Goal: Information Seeking & Learning: Learn about a topic

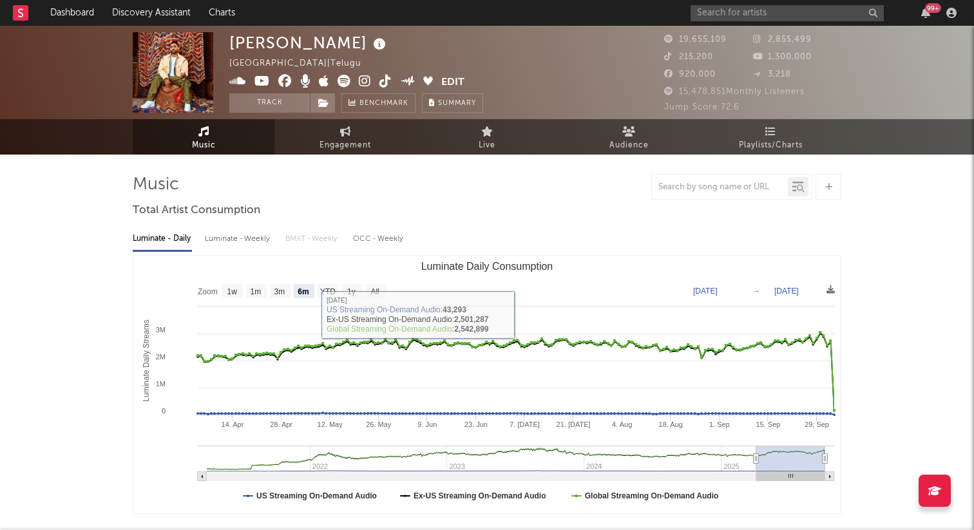
select select "6m"
click at [766, 136] on icon at bounding box center [770, 131] width 11 height 10
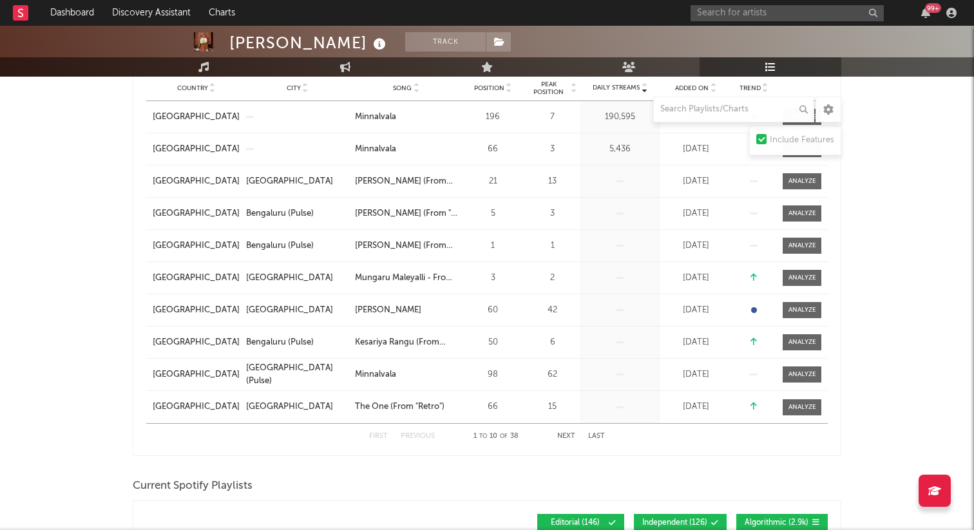
scroll to position [270, 0]
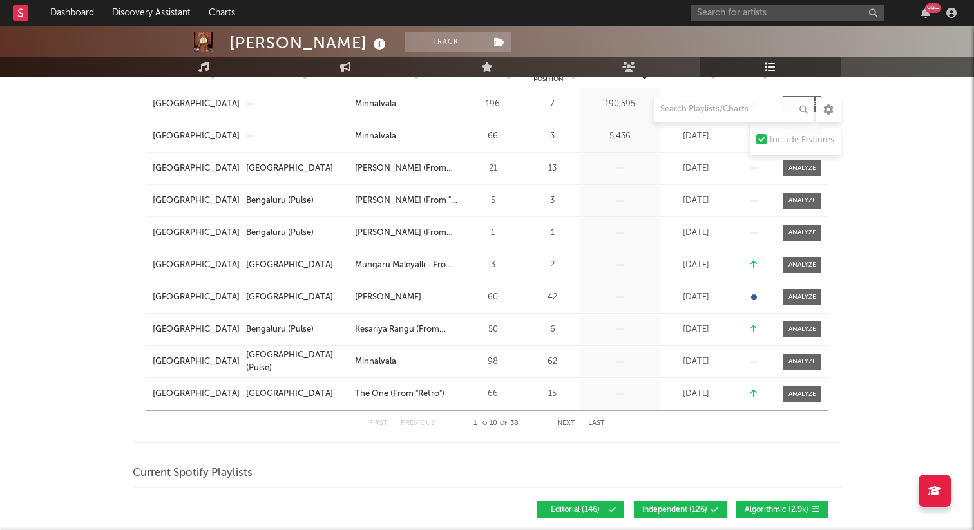
click at [560, 424] on button "Next" at bounding box center [566, 423] width 18 height 7
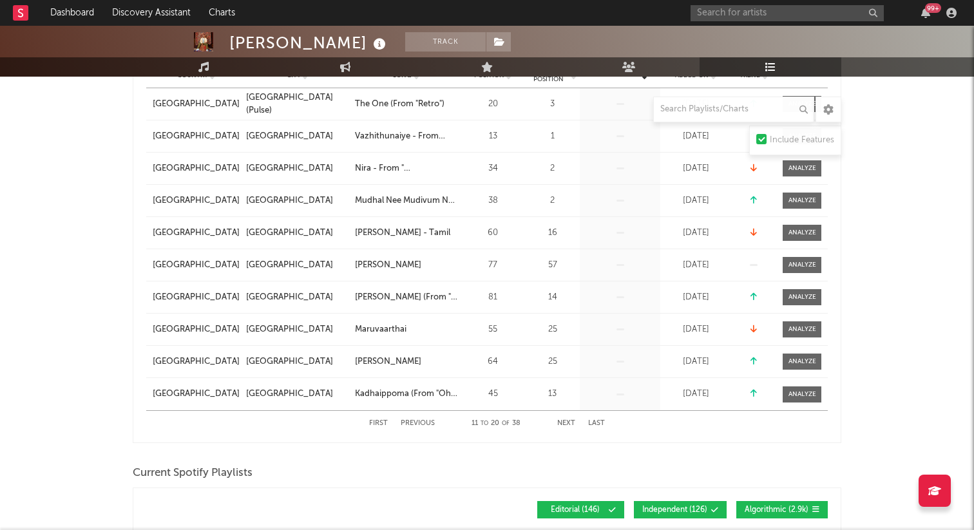
click at [560, 424] on button "Next" at bounding box center [566, 423] width 18 height 7
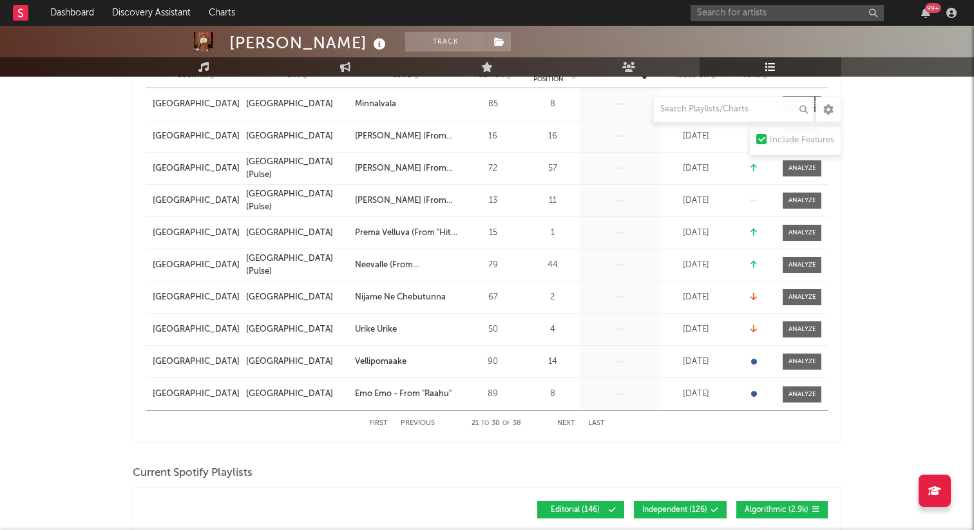
click at [560, 424] on button "Next" at bounding box center [566, 423] width 18 height 7
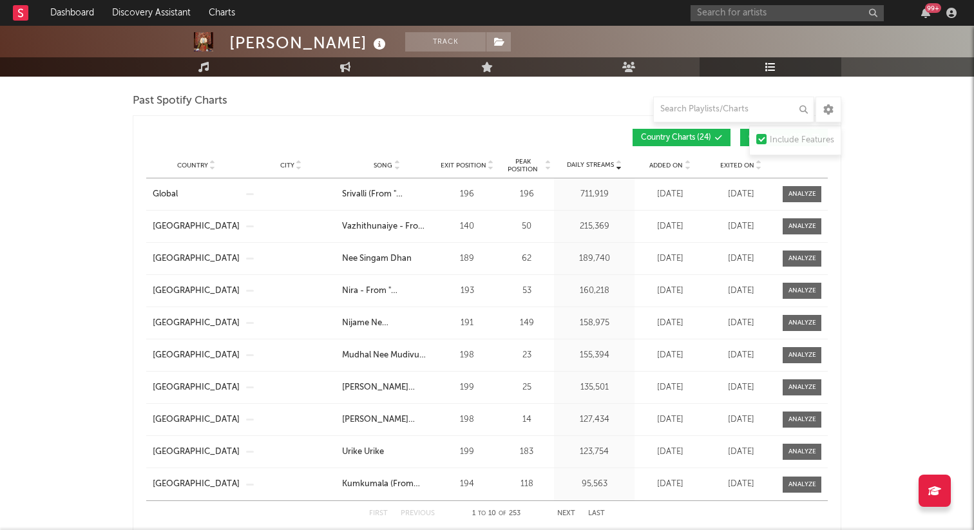
scroll to position [1155, 0]
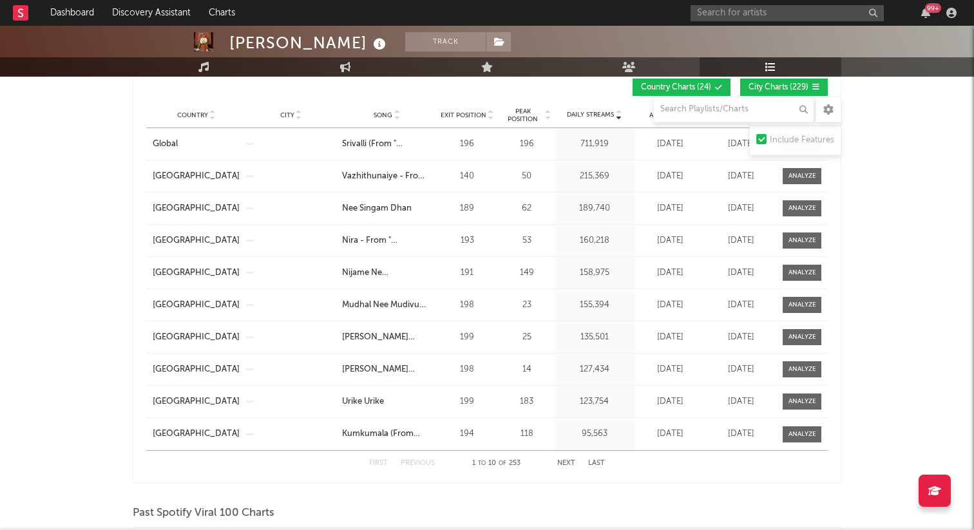
click at [561, 461] on button "Next" at bounding box center [566, 463] width 18 height 7
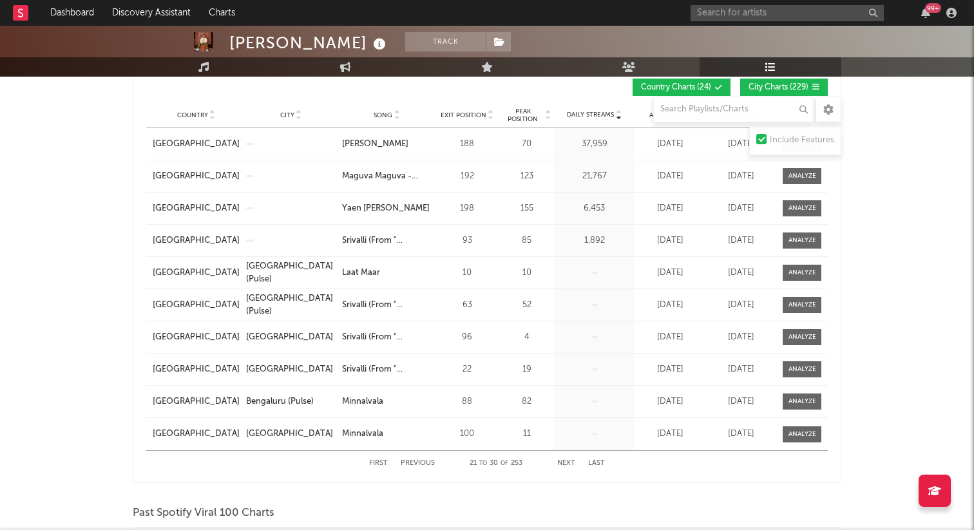
click at [561, 461] on button "Next" at bounding box center [566, 463] width 18 height 7
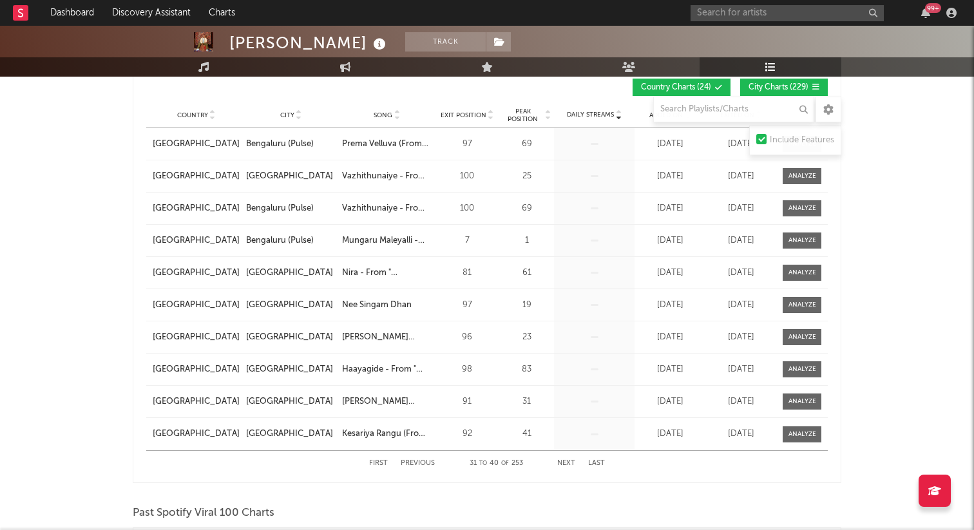
click at [561, 461] on button "Next" at bounding box center [566, 463] width 18 height 7
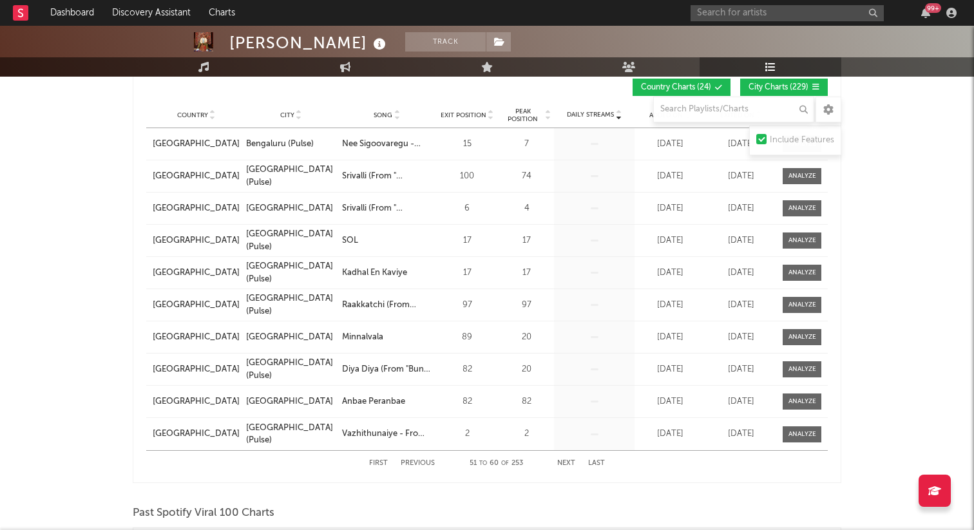
click at [561, 461] on button "Next" at bounding box center [566, 463] width 18 height 7
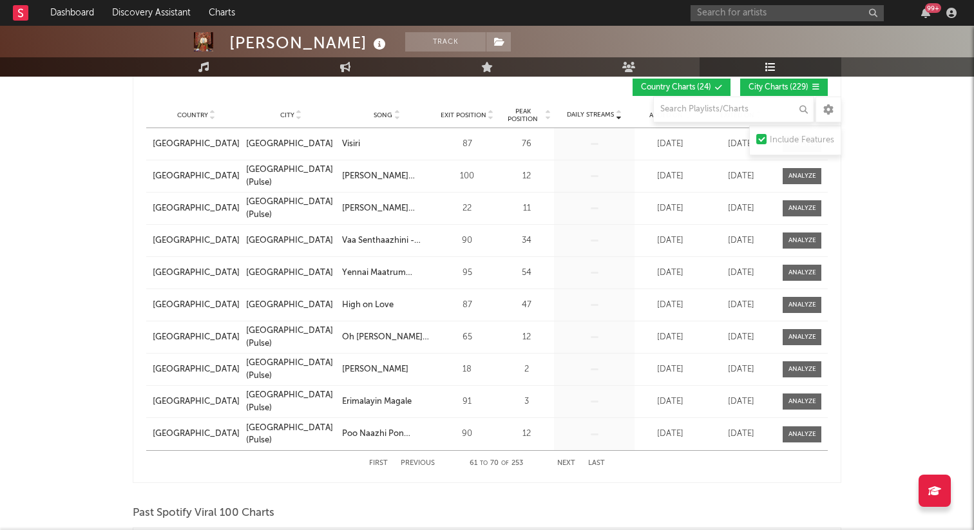
click at [561, 461] on button "Next" at bounding box center [566, 463] width 18 height 7
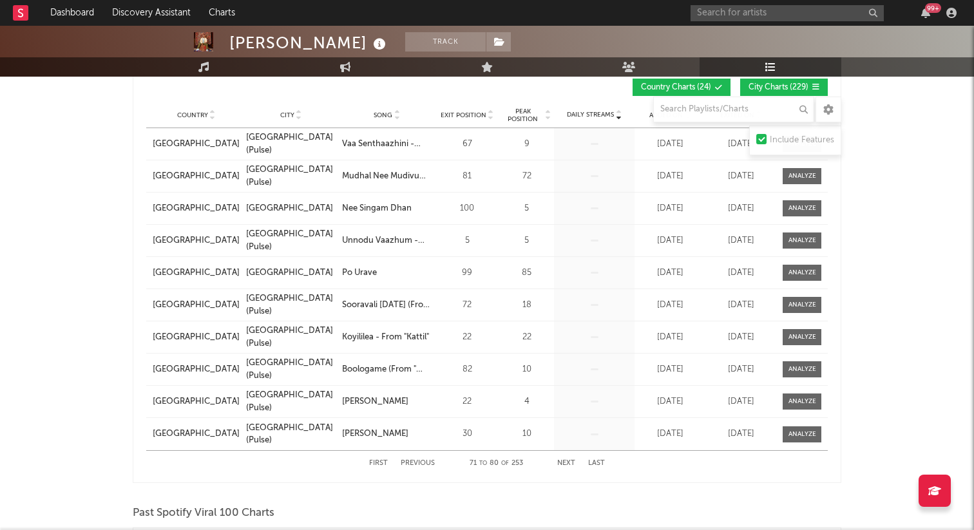
click at [561, 461] on button "Next" at bounding box center [566, 463] width 18 height 7
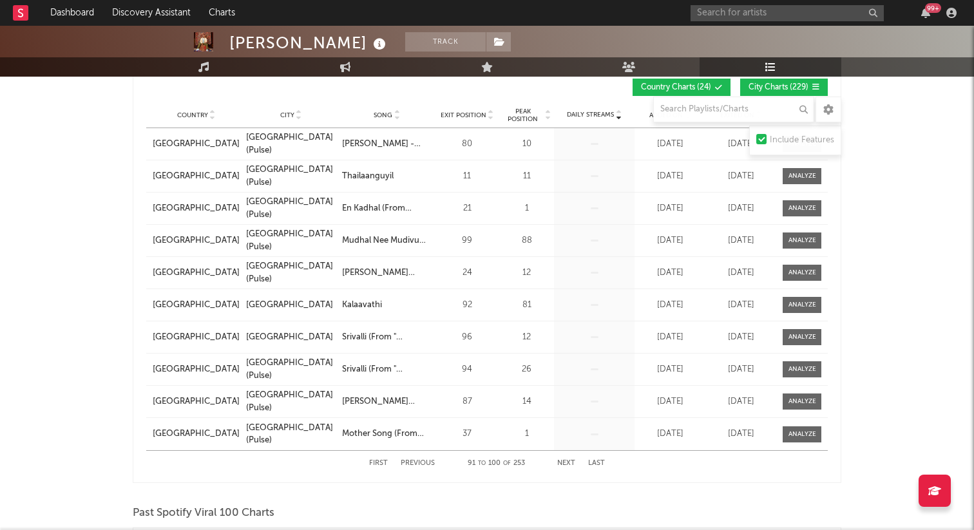
click at [561, 461] on button "Next" at bounding box center [566, 463] width 18 height 7
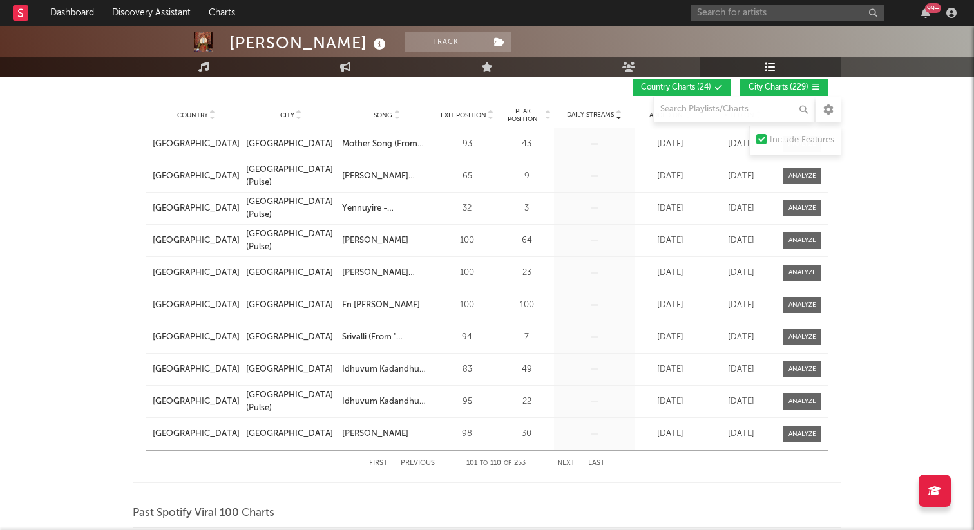
click at [426, 465] on button "Previous" at bounding box center [418, 463] width 34 height 7
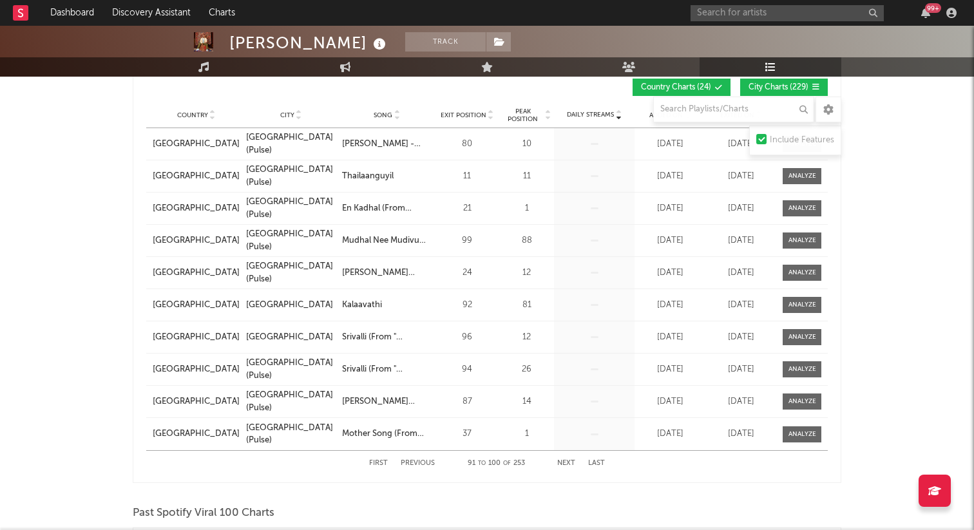
click at [571, 460] on button "Next" at bounding box center [566, 463] width 18 height 7
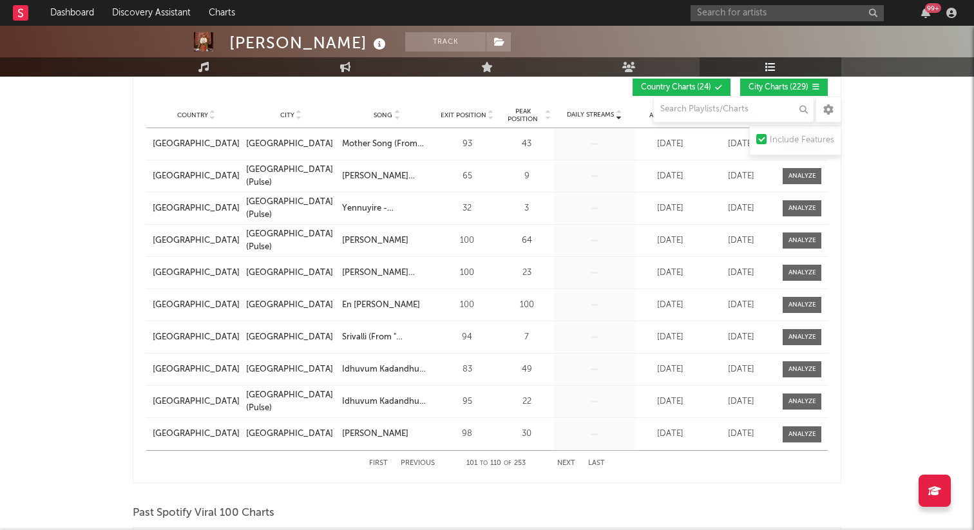
click at [568, 462] on button "Next" at bounding box center [566, 463] width 18 height 7
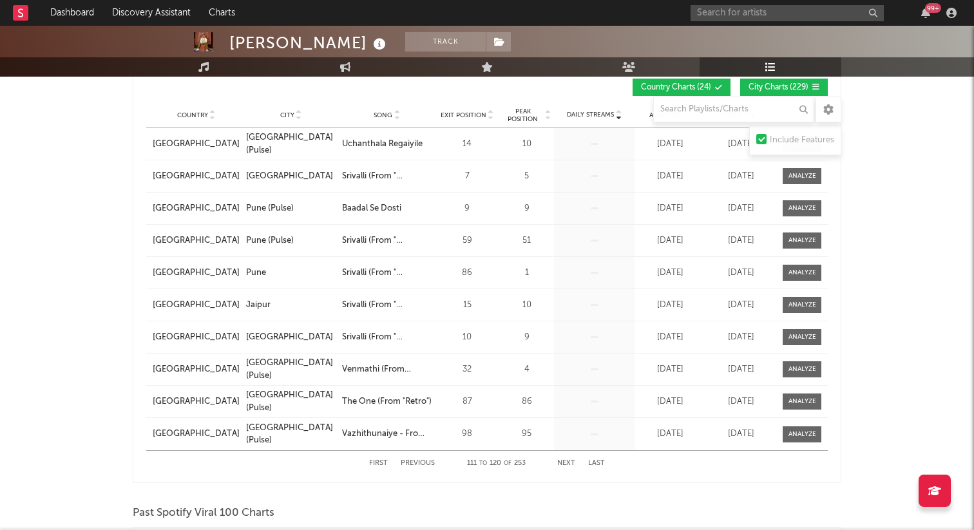
click at [568, 462] on button "Next" at bounding box center [566, 463] width 18 height 7
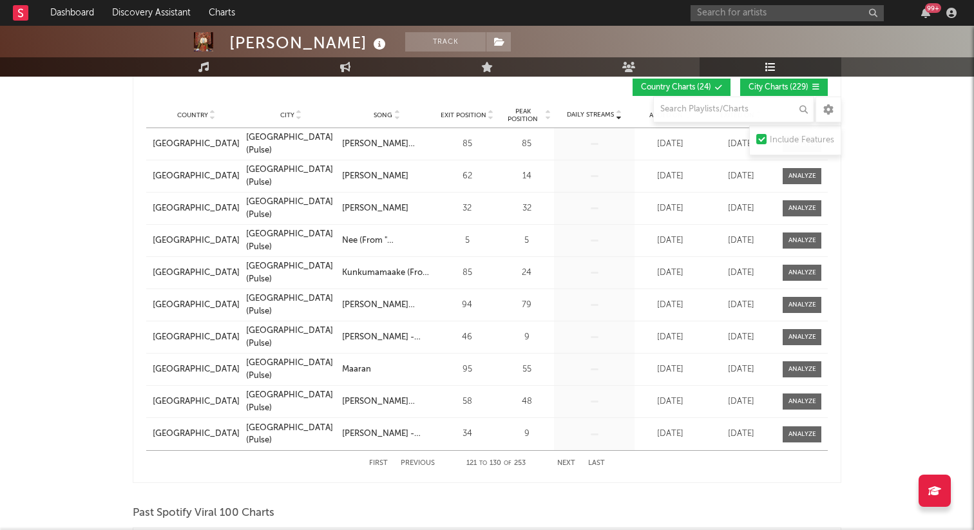
click at [568, 462] on button "Next" at bounding box center [566, 463] width 18 height 7
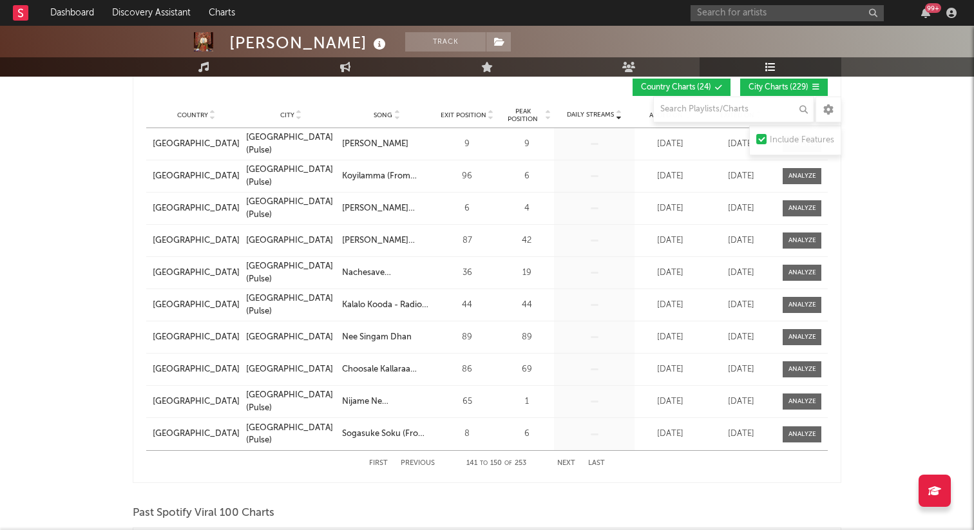
click at [568, 462] on button "Next" at bounding box center [566, 463] width 18 height 7
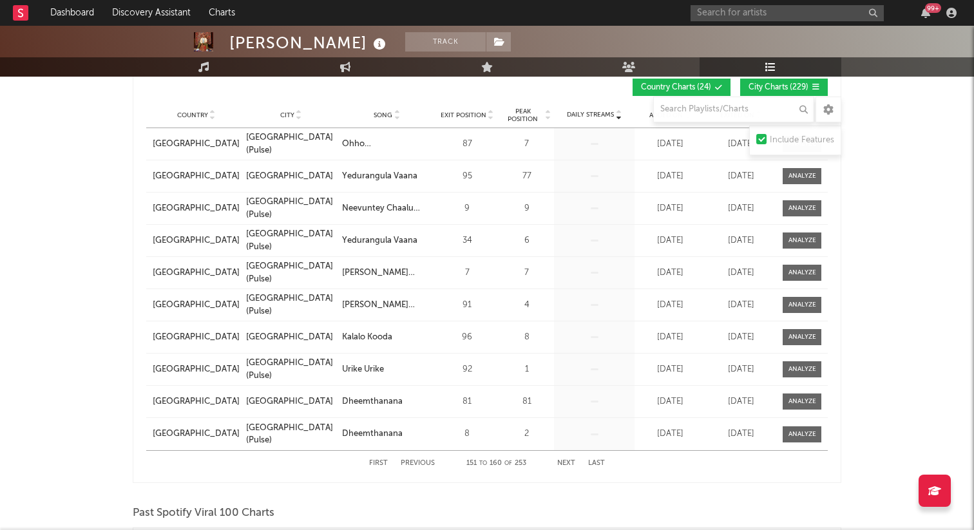
click at [568, 462] on button "Next" at bounding box center [566, 463] width 18 height 7
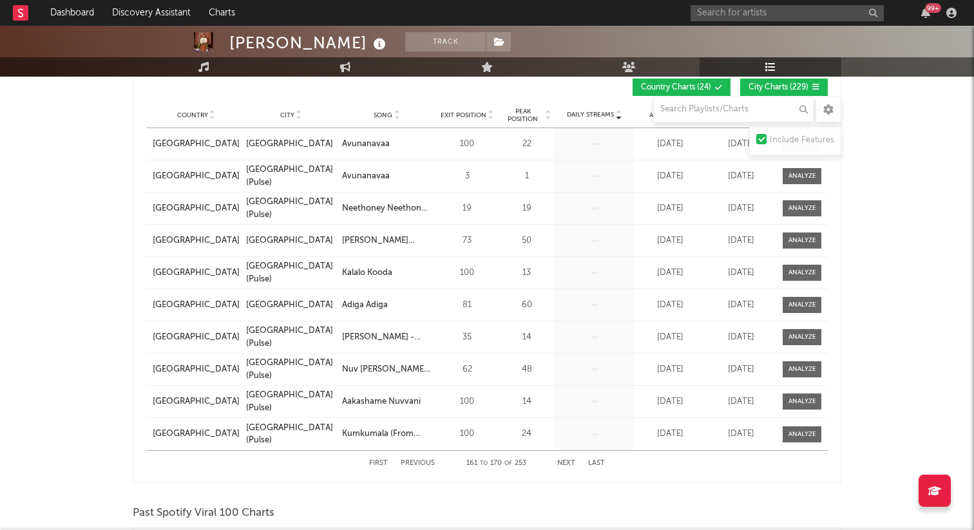
click at [568, 462] on button "Next" at bounding box center [566, 463] width 18 height 7
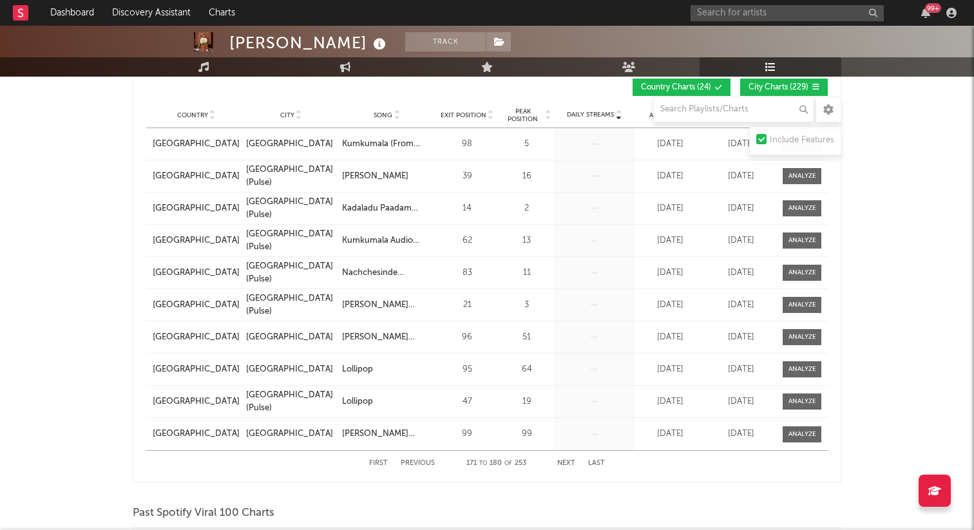
click at [568, 462] on button "Next" at bounding box center [566, 463] width 18 height 7
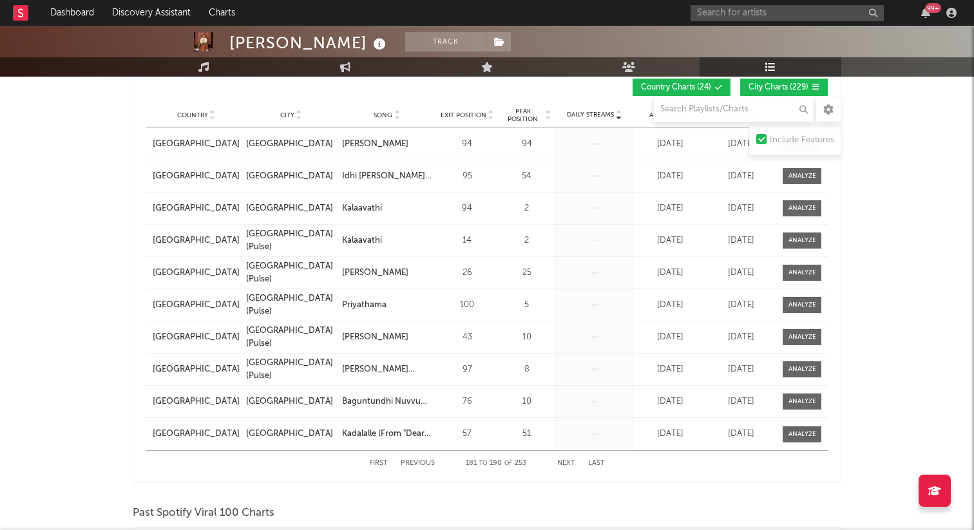
click at [568, 462] on button "Next" at bounding box center [566, 463] width 18 height 7
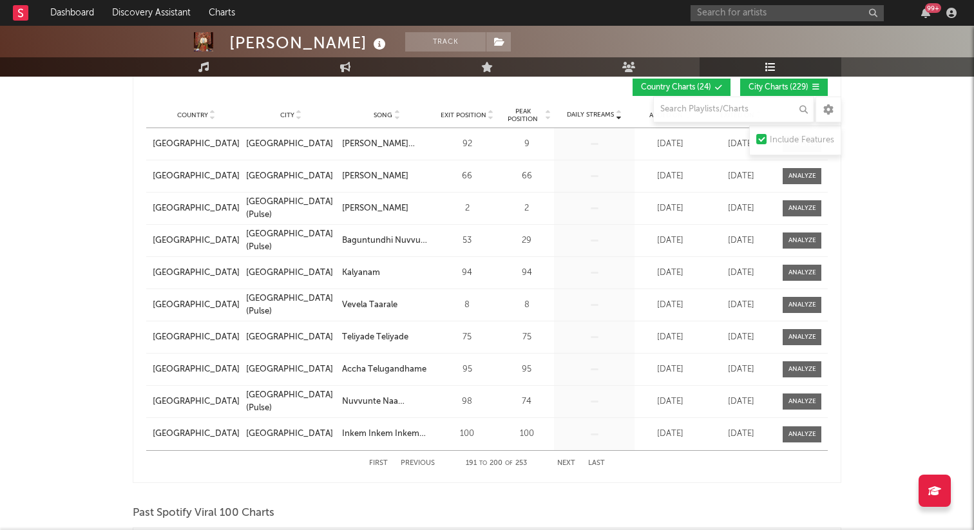
click at [568, 462] on button "Next" at bounding box center [566, 463] width 18 height 7
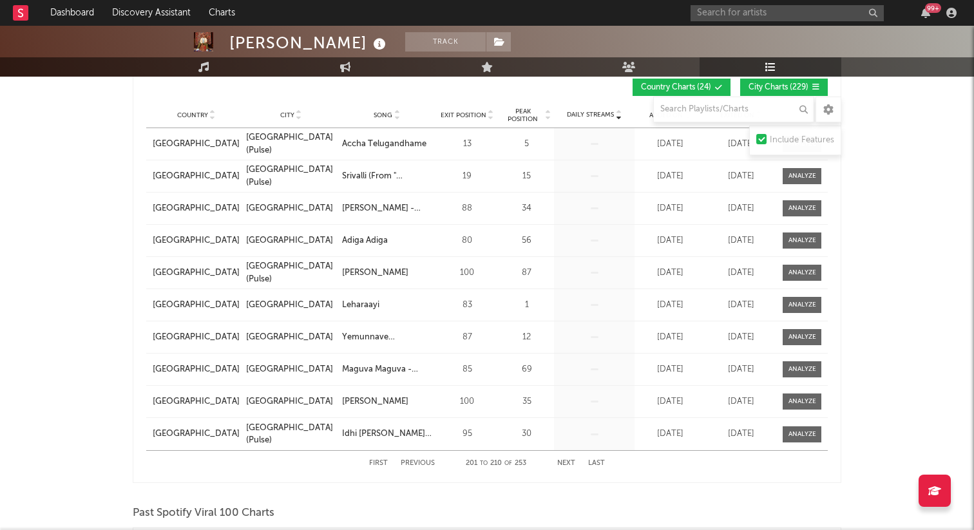
click at [568, 462] on button "Next" at bounding box center [566, 463] width 18 height 7
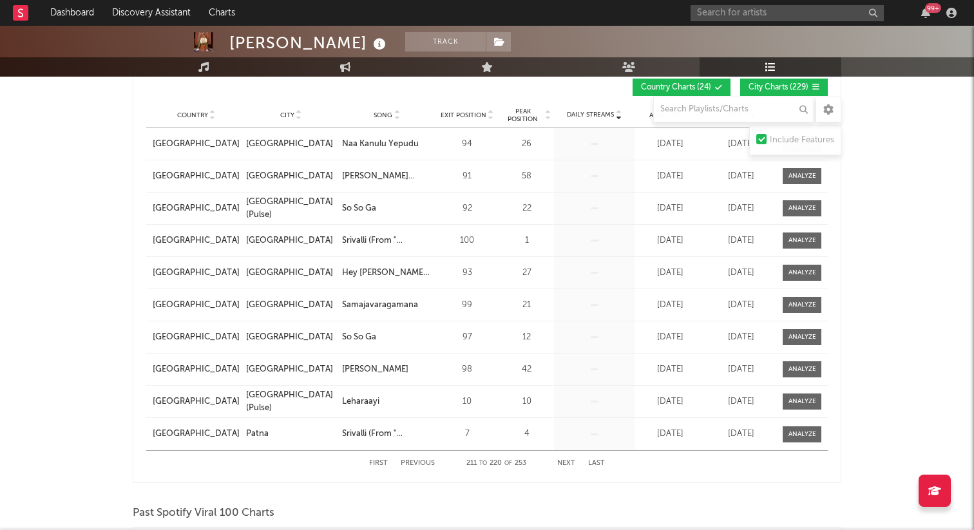
click at [568, 462] on button "Next" at bounding box center [566, 463] width 18 height 7
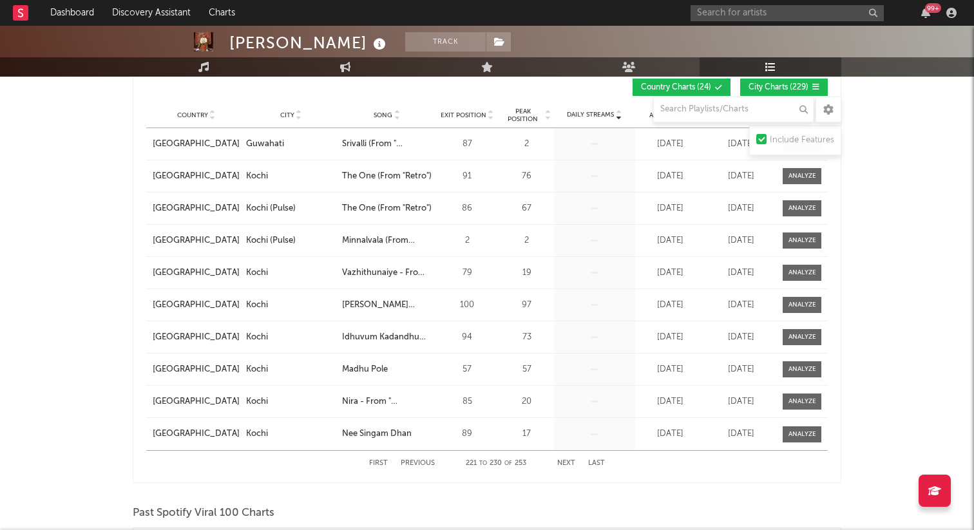
click at [568, 462] on button "Next" at bounding box center [566, 463] width 18 height 7
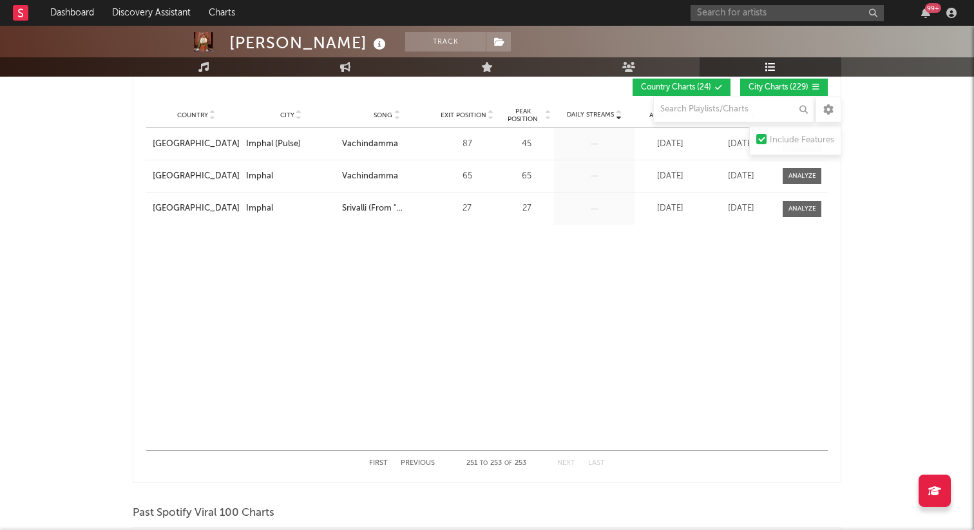
click at [568, 462] on button "Next" at bounding box center [566, 463] width 18 height 7
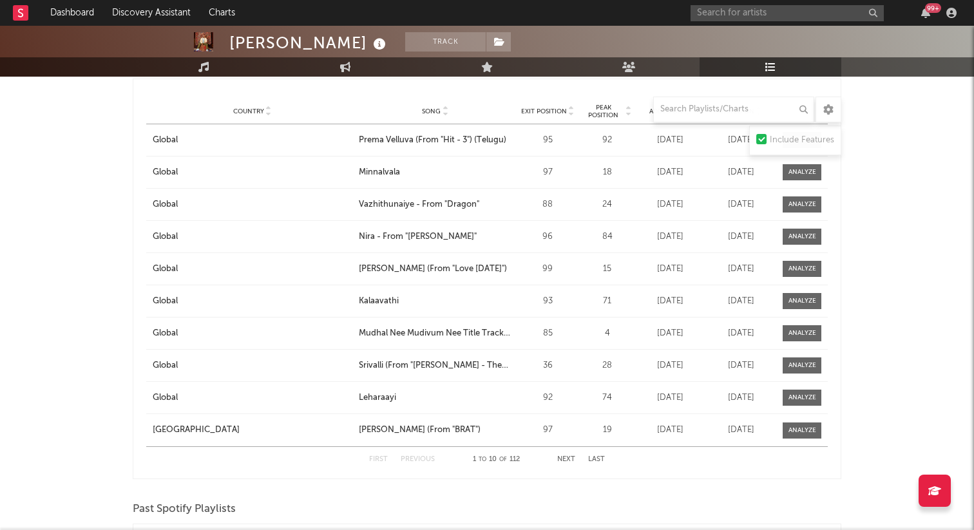
scroll to position [1595, 0]
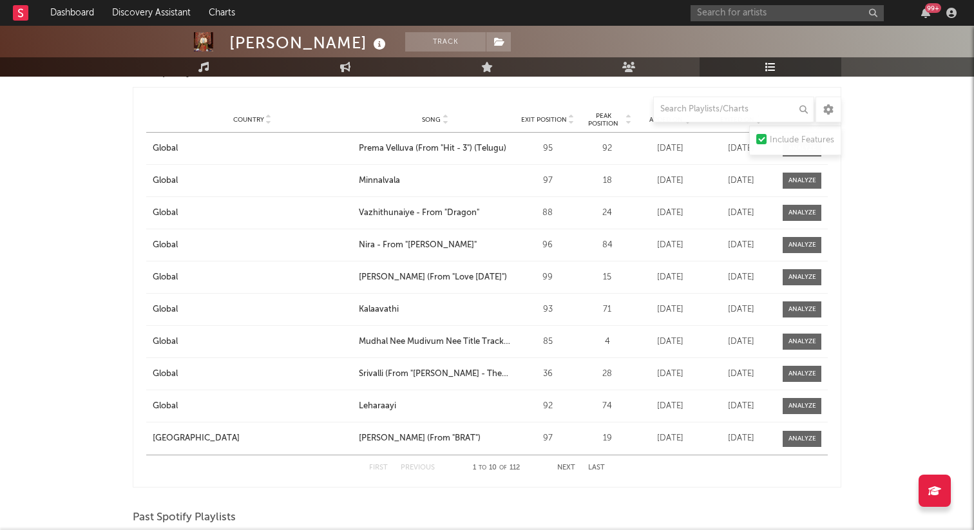
click at [564, 468] on button "Next" at bounding box center [566, 467] width 18 height 7
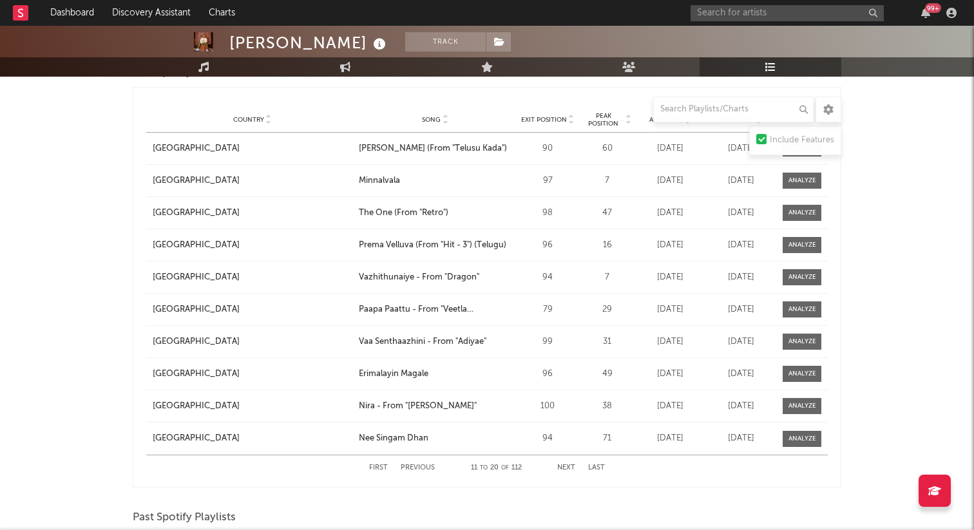
click at [564, 468] on button "Next" at bounding box center [566, 467] width 18 height 7
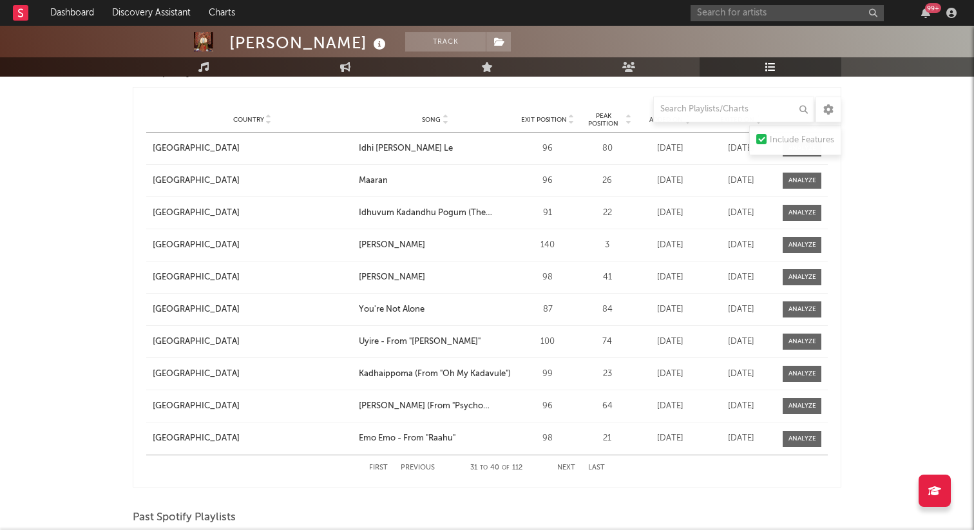
click at [564, 468] on button "Next" at bounding box center [566, 467] width 18 height 7
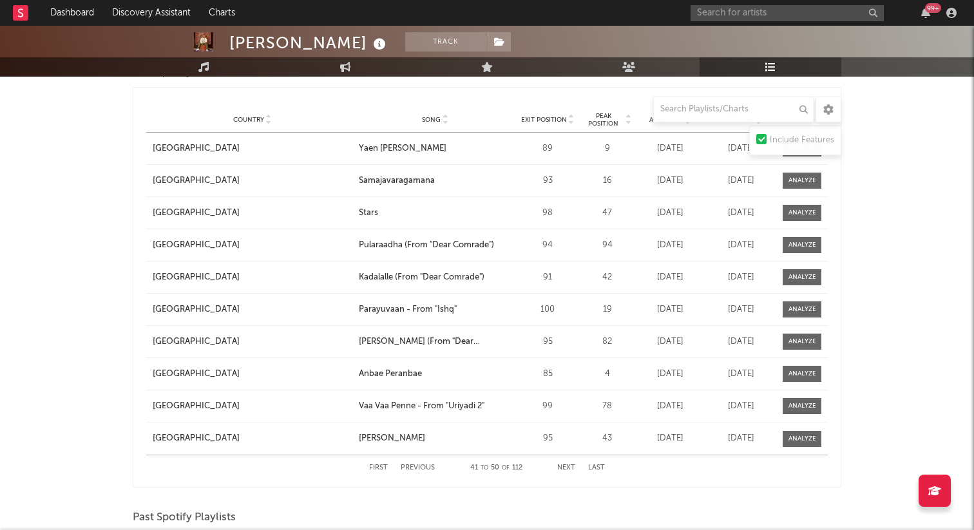
click at [564, 468] on button "Next" at bounding box center [566, 467] width 18 height 7
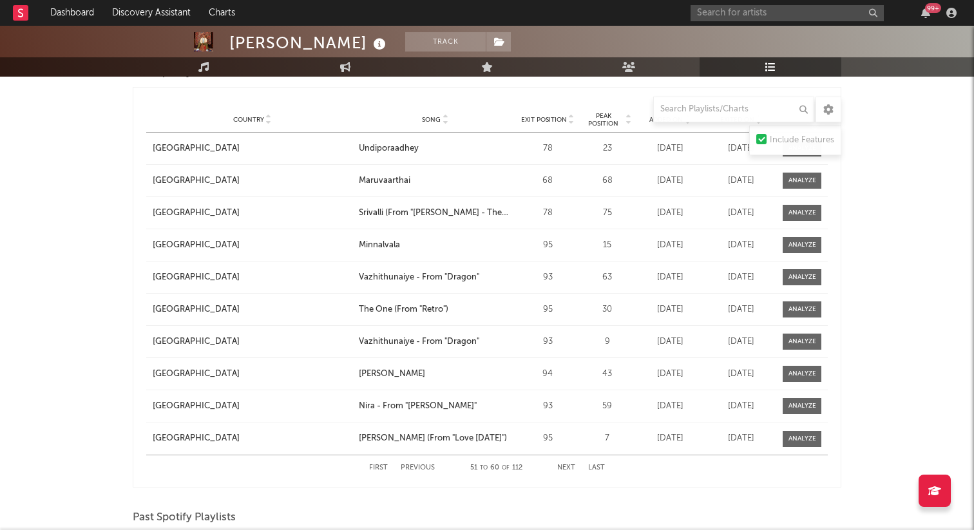
click at [564, 468] on button "Next" at bounding box center [566, 467] width 18 height 7
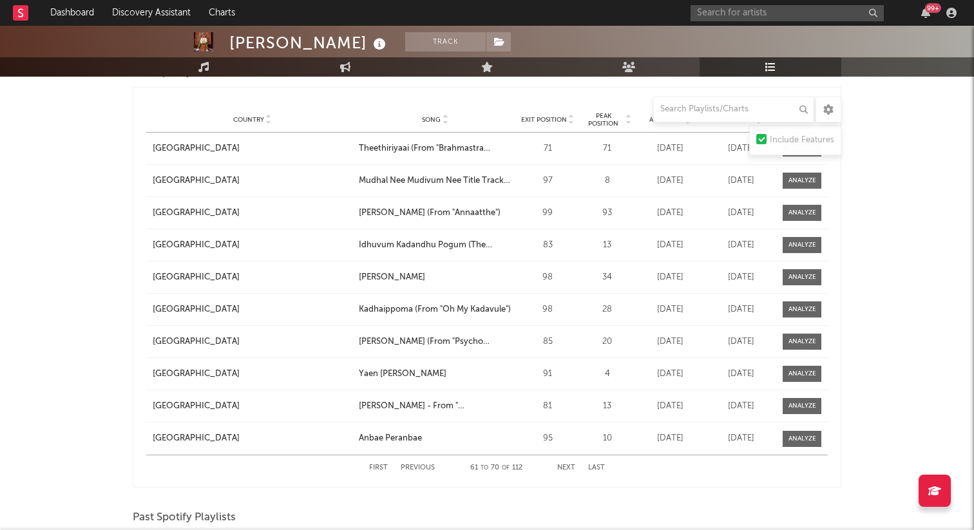
click at [564, 468] on button "Next" at bounding box center [566, 467] width 18 height 7
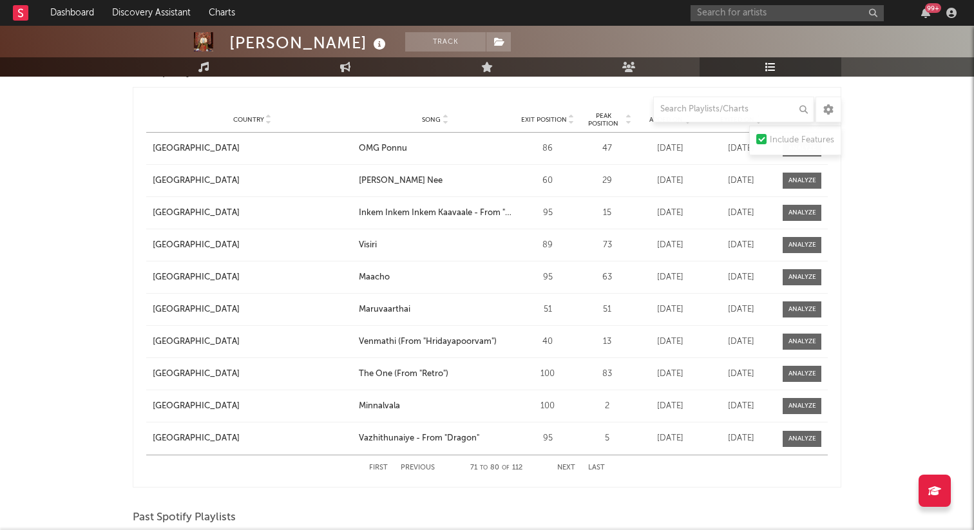
click at [564, 468] on button "Next" at bounding box center [566, 467] width 18 height 7
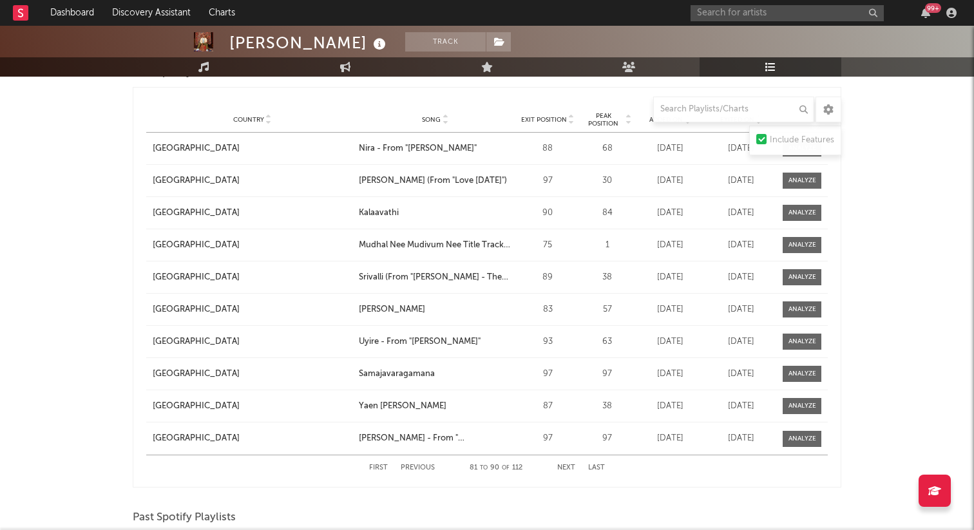
click at [564, 468] on button "Next" at bounding box center [566, 467] width 18 height 7
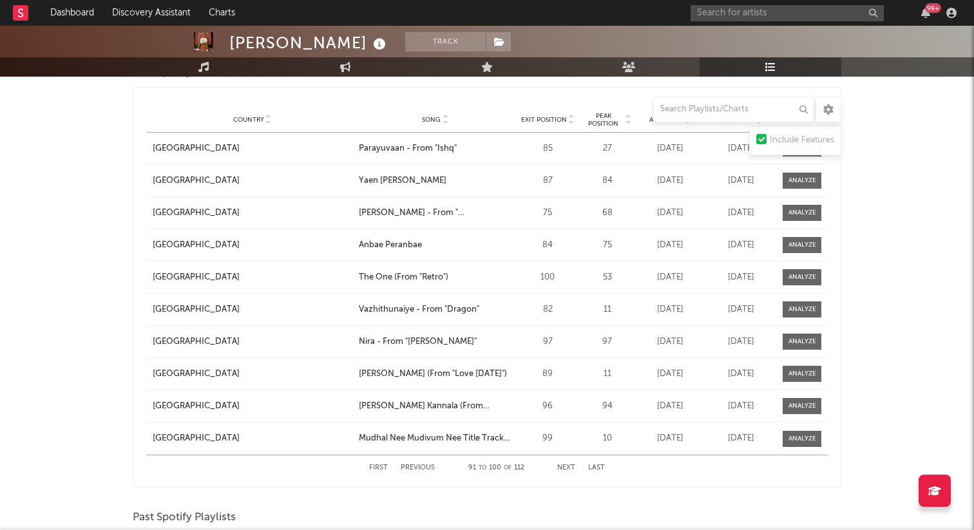
click at [564, 468] on button "Next" at bounding box center [566, 467] width 18 height 7
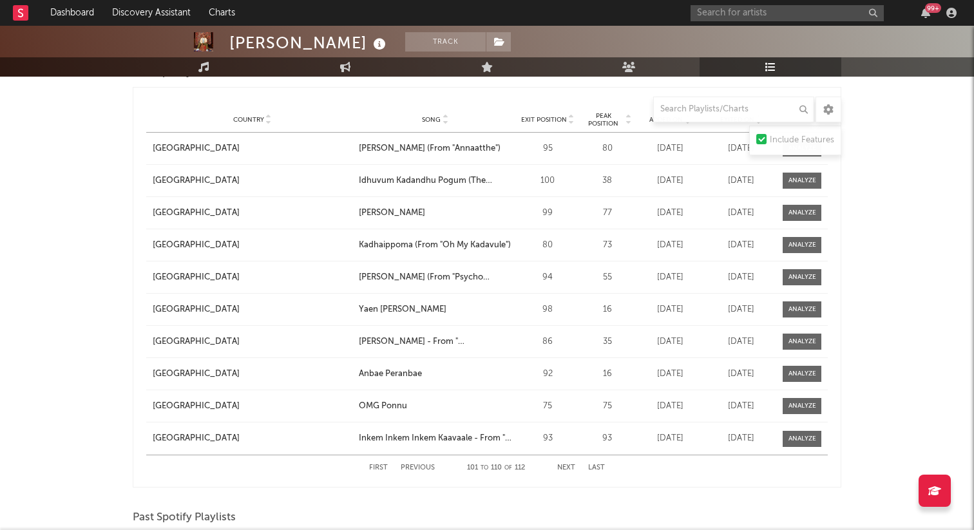
click at [564, 468] on button "Next" at bounding box center [566, 467] width 18 height 7
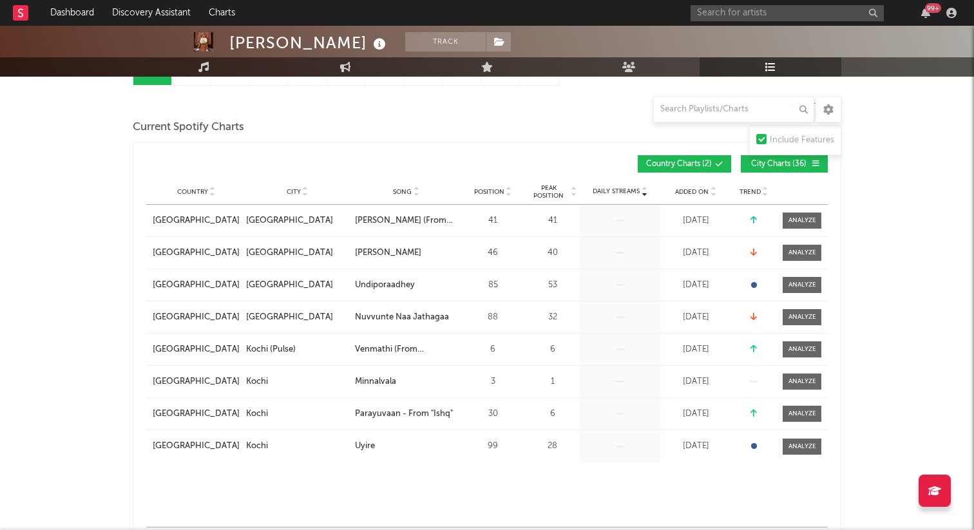
scroll to position [0, 0]
